Goal: Task Accomplishment & Management: Manage account settings

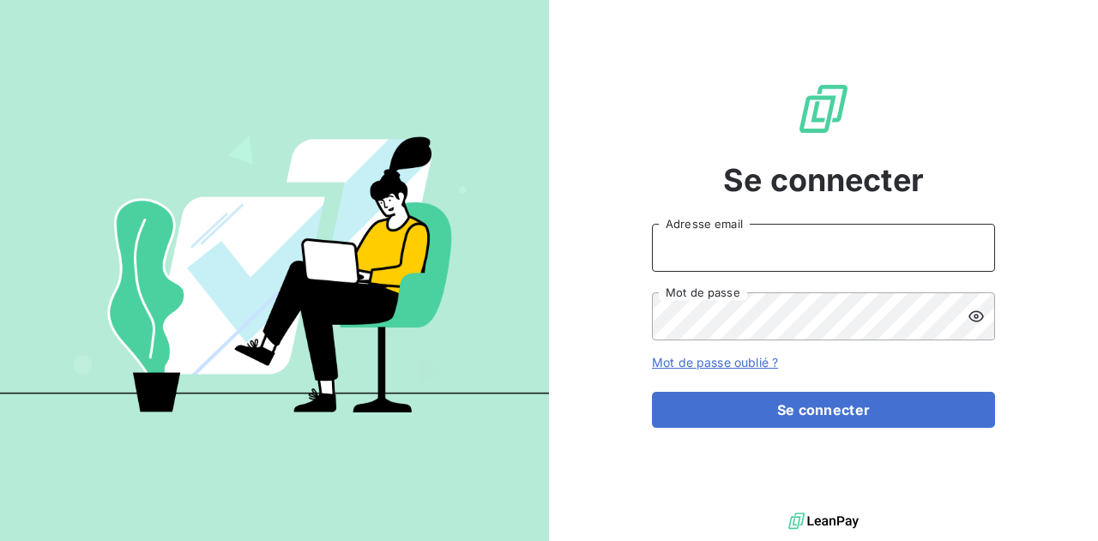
type input "[EMAIL_ADDRESS][DOMAIN_NAME]"
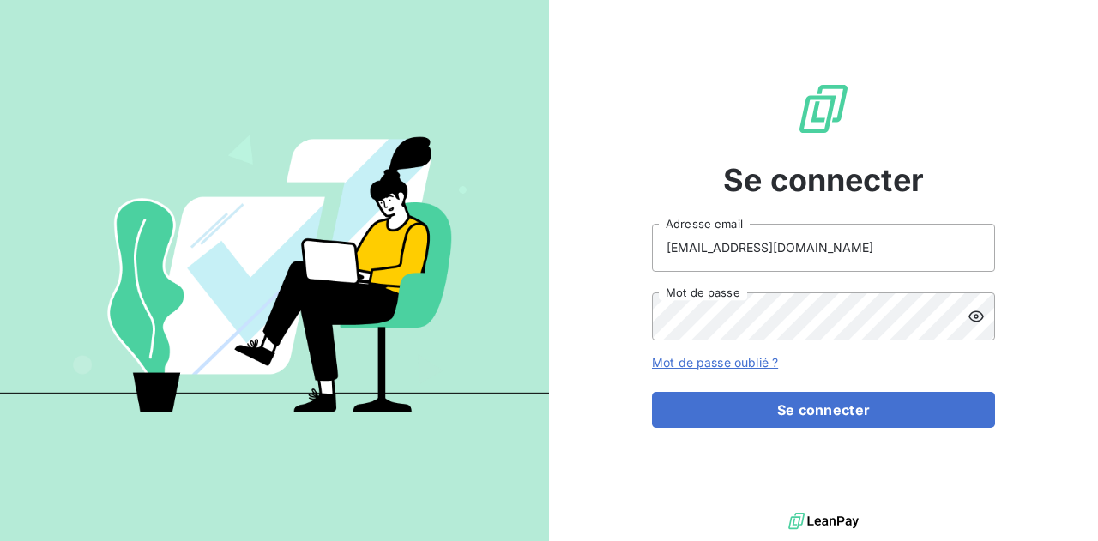
drag, startPoint x: 834, startPoint y: 428, endPoint x: 820, endPoint y: 428, distance: 14.6
click at [834, 428] on div "Se connecter [EMAIL_ADDRESS][DOMAIN_NAME] Adresse email Mot de passe Mot de pas…" at bounding box center [823, 254] width 343 height 509
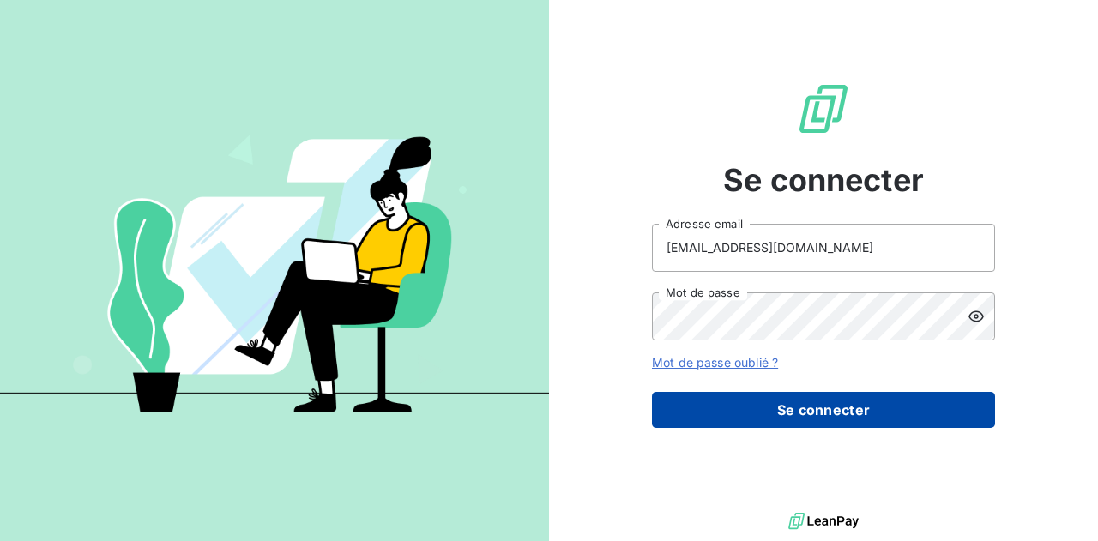
click at [765, 419] on button "Se connecter" at bounding box center [823, 410] width 343 height 36
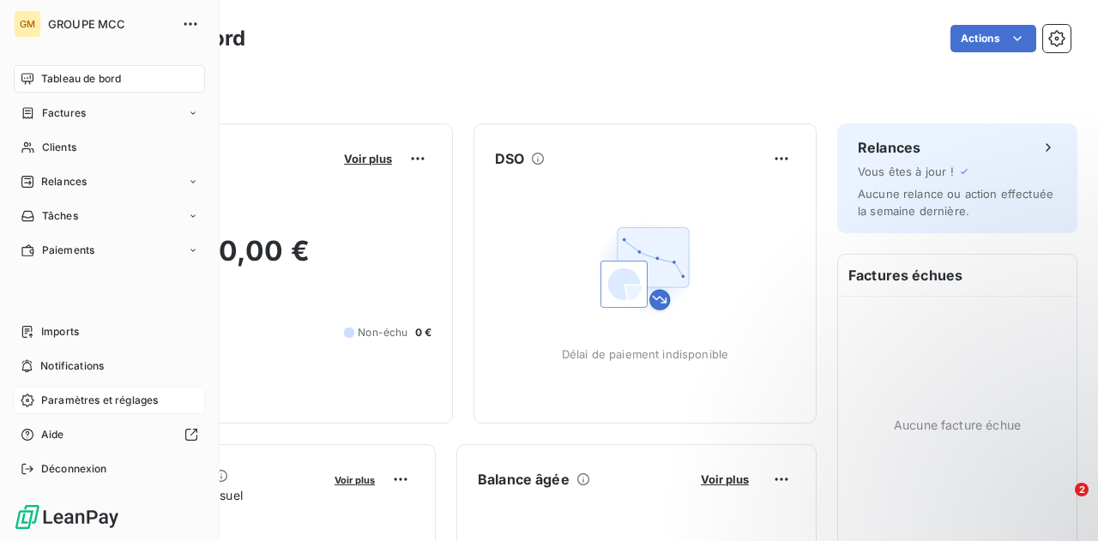
click at [81, 399] on span "Paramètres et réglages" at bounding box center [99, 400] width 117 height 15
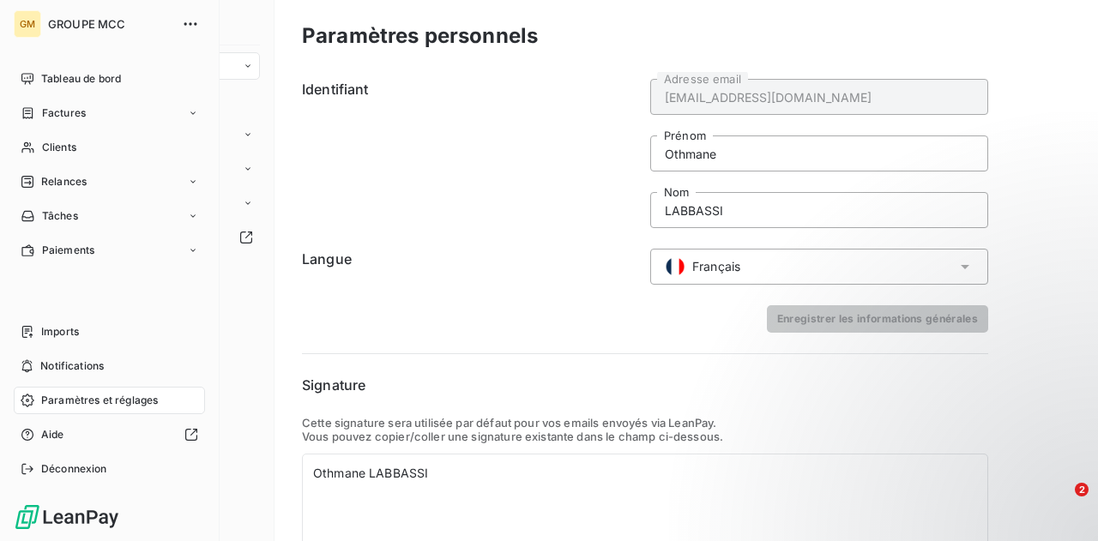
click at [62, 404] on span "Paramètres et réglages" at bounding box center [99, 400] width 117 height 15
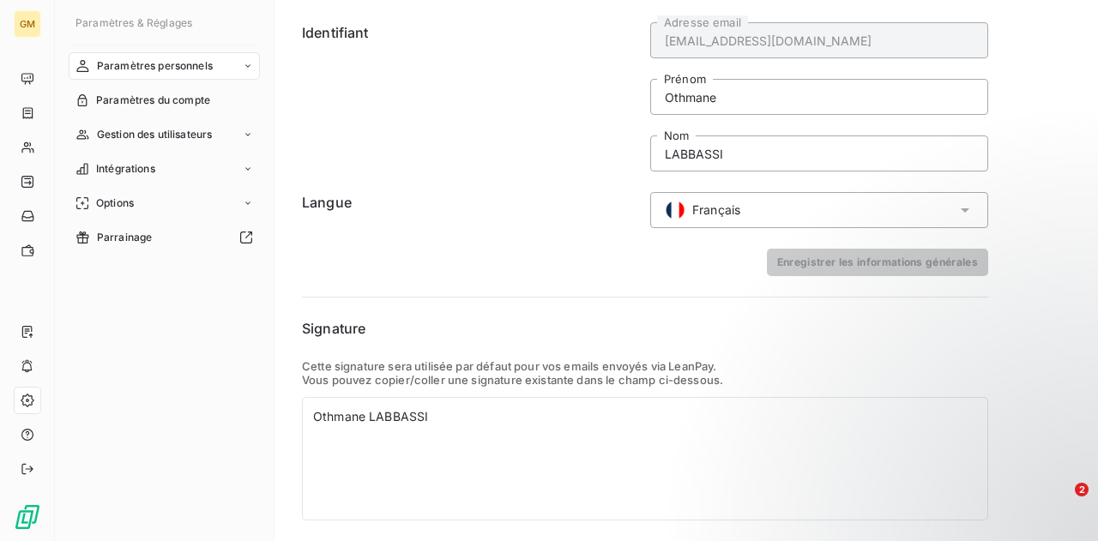
scroll to position [105, 0]
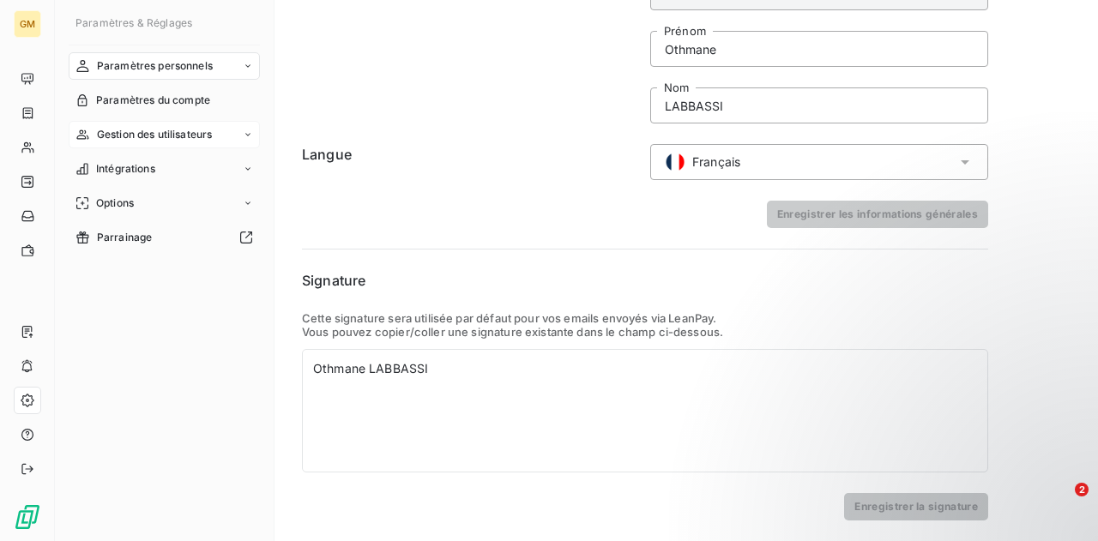
click at [167, 131] on span "Gestion des utilisateurs" at bounding box center [155, 134] width 116 height 15
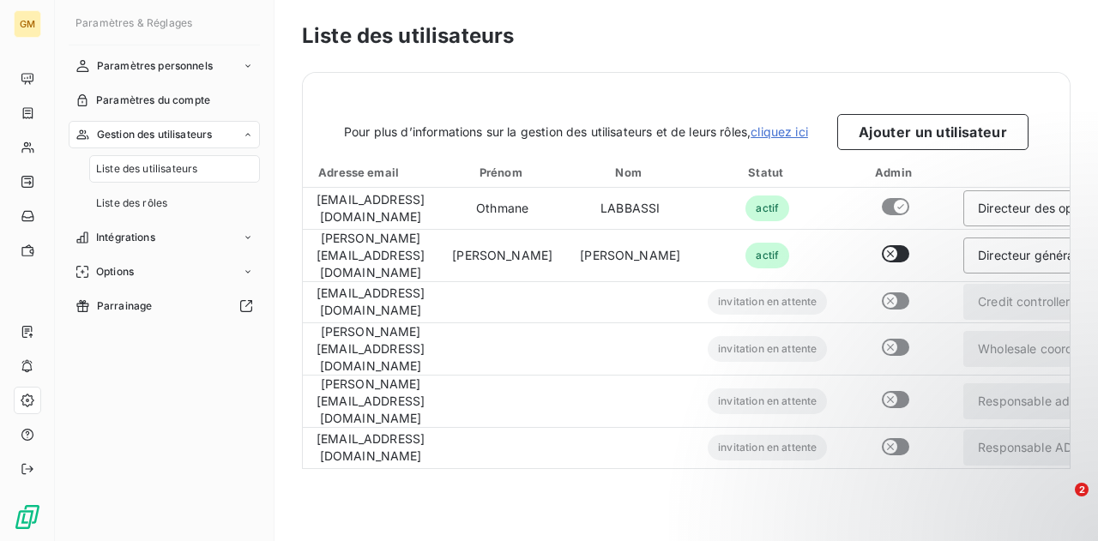
click at [149, 171] on span "Liste des utilisateurs" at bounding box center [146, 168] width 101 height 15
